Goal: Check status: Check status

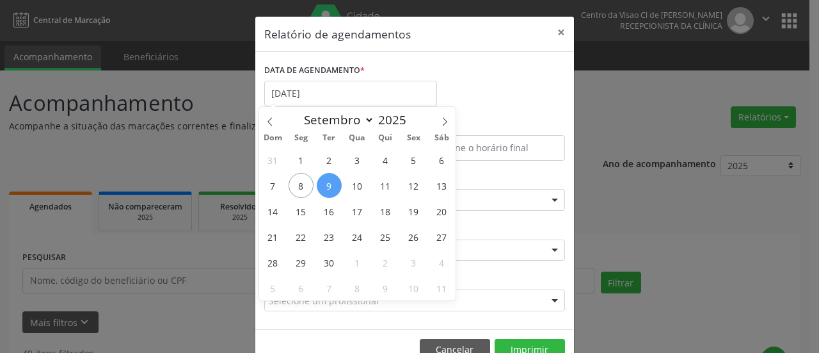
select select "8"
click at [388, 188] on span "11" at bounding box center [385, 185] width 25 height 25
type input "[DATE]"
click at [388, 188] on span "11" at bounding box center [385, 185] width 25 height 25
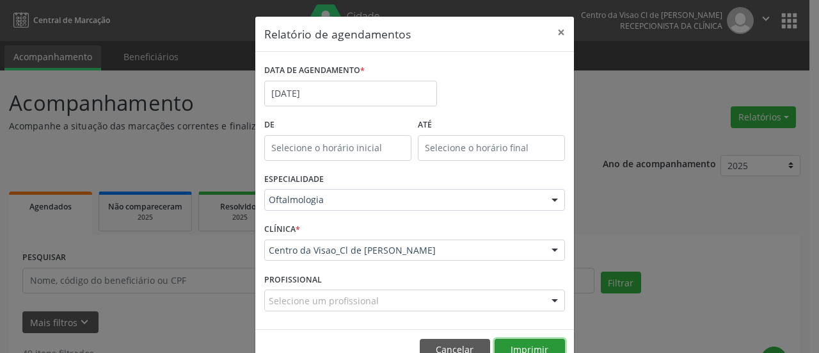
click at [505, 344] on button "Imprimir" at bounding box center [530, 350] width 70 height 22
click at [560, 32] on button "×" at bounding box center [562, 32] width 26 height 31
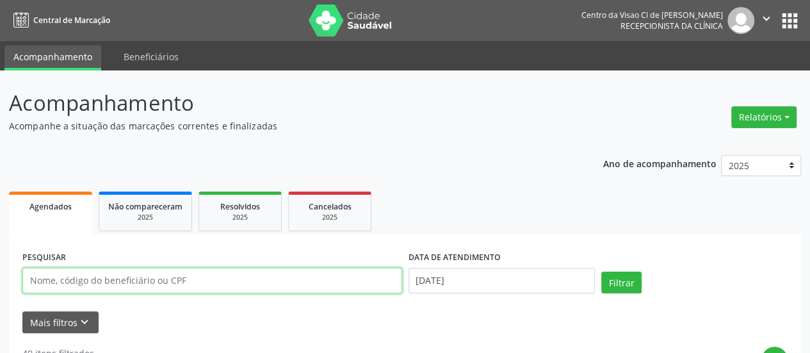
click at [207, 277] on input "text" at bounding box center [212, 281] width 380 height 26
type input "[PERSON_NAME]"
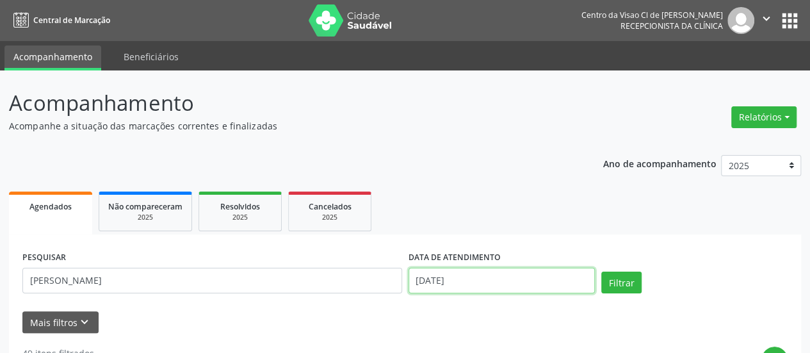
click at [441, 291] on input "[DATE]" at bounding box center [501, 281] width 186 height 26
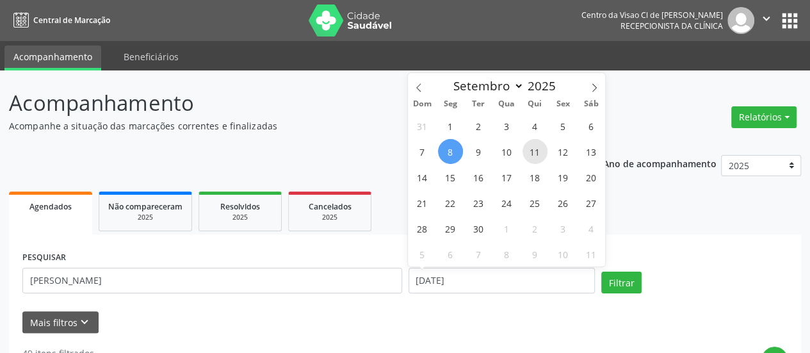
click at [539, 151] on span "11" at bounding box center [534, 151] width 25 height 25
type input "[DATE]"
click at [539, 151] on span "11" at bounding box center [534, 151] width 25 height 25
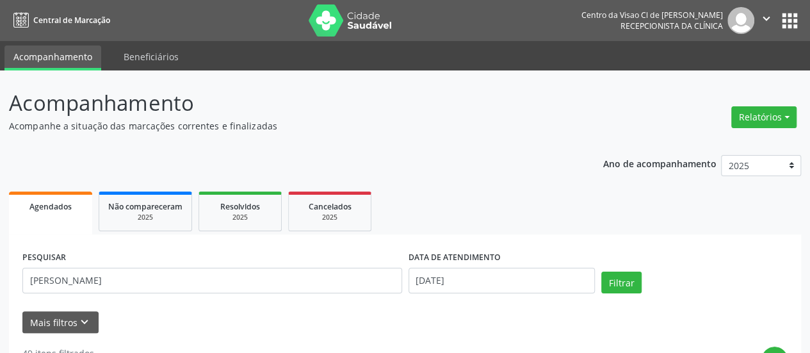
click at [565, 313] on div "Mais filtros keyboard_arrow_down" at bounding box center [404, 322] width 771 height 22
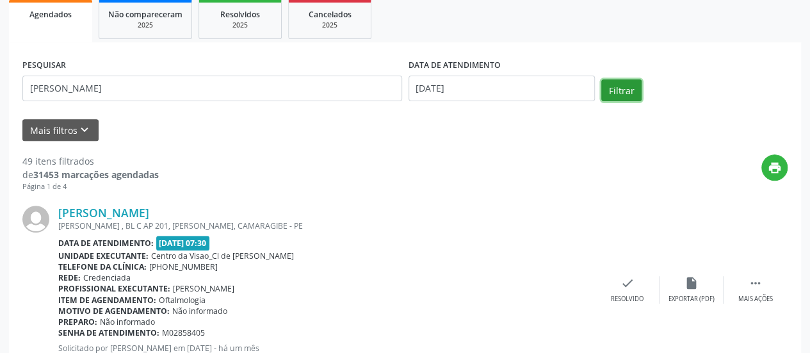
click at [618, 95] on button "Filtrar" at bounding box center [621, 90] width 40 height 22
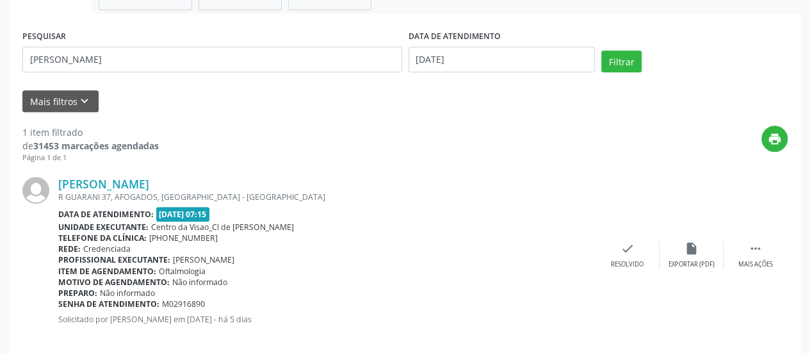
scroll to position [237, 0]
